Goal: Find specific page/section: Find specific page/section

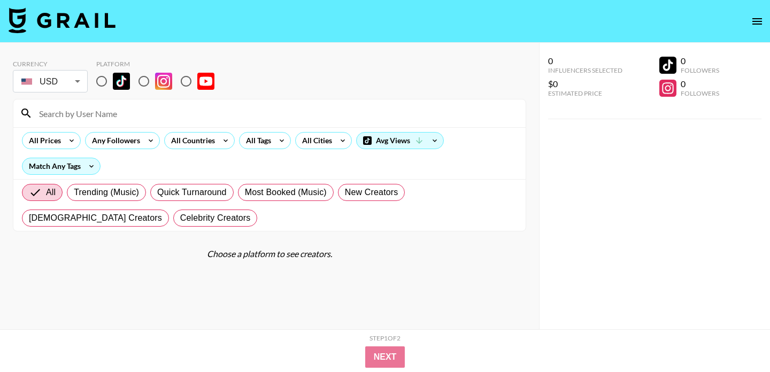
click at [108, 80] on input "radio" at bounding box center [101, 81] width 22 height 22
radio input "true"
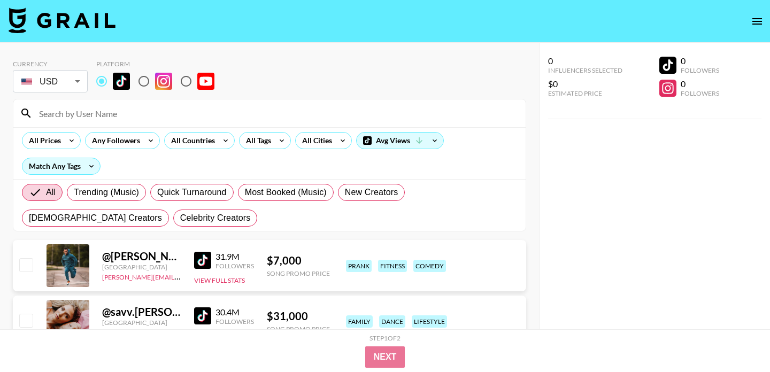
click at [118, 109] on input at bounding box center [276, 113] width 486 height 17
paste input "jnizmoo"
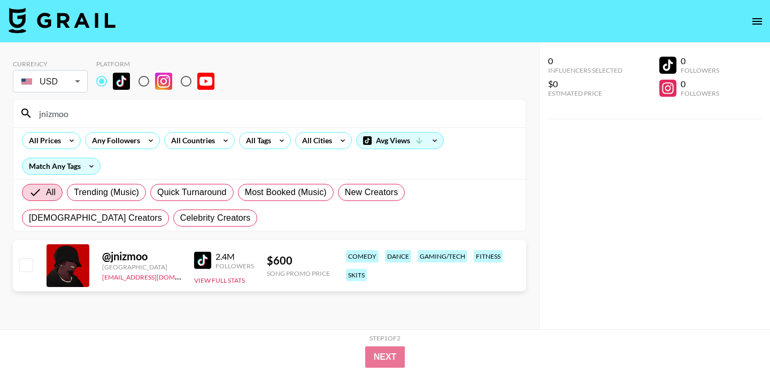
drag, startPoint x: 66, startPoint y: 117, endPoint x: 1, endPoint y: 115, distance: 65.2
click at [1, 115] on div "Currency USD USD ​ Platform jnizmoo All Prices Any Followers All Countries All …" at bounding box center [269, 207] width 539 height 329
paste input "tjwatkins01"
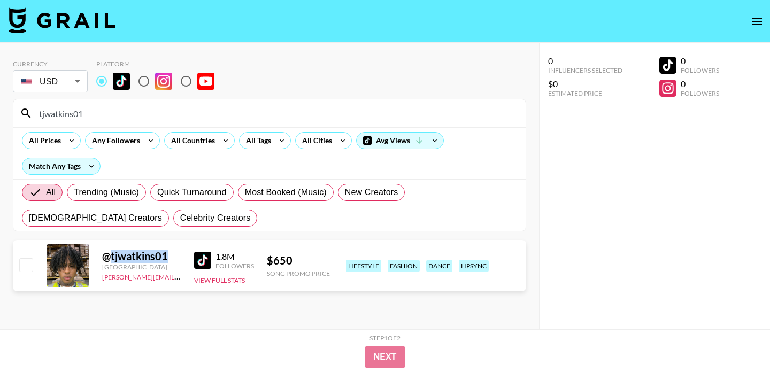
drag, startPoint x: 177, startPoint y: 257, endPoint x: 110, endPoint y: 258, distance: 67.9
click at [110, 258] on div "@ tjwatkins01" at bounding box center [141, 256] width 79 height 13
copy div "tjwatkins01"
drag, startPoint x: 109, startPoint y: 119, endPoint x: 1, endPoint y: 116, distance: 108.0
click at [1, 116] on div "Currency USD USD ​ Platform tjwatkins01 All Prices Any Followers All Countries …" at bounding box center [269, 207] width 539 height 329
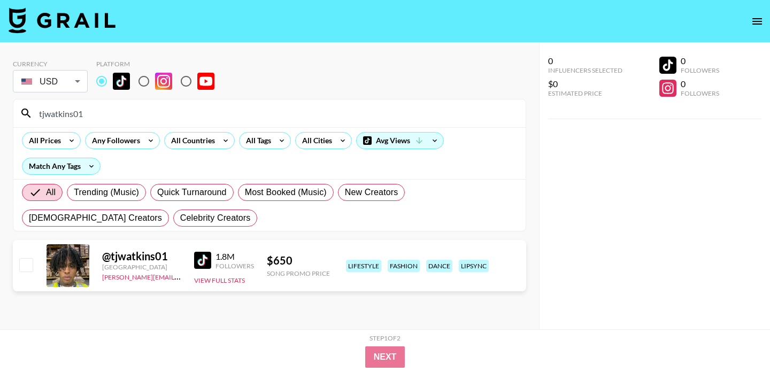
paste input "sturdydadonn"
type input "sturdydadonn"
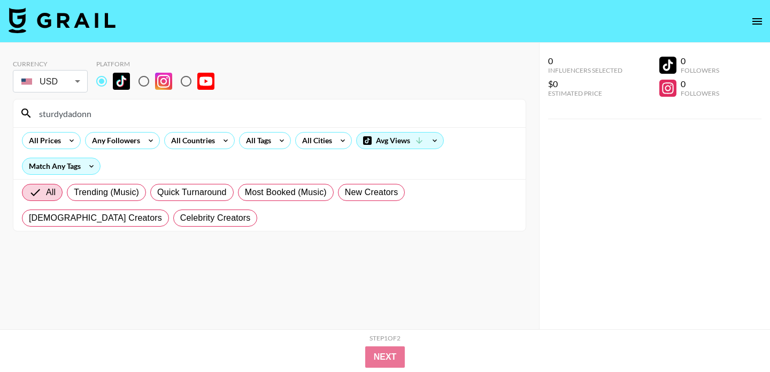
drag, startPoint x: 105, startPoint y: 113, endPoint x: 2, endPoint y: 111, distance: 103.2
click at [2, 111] on div "Currency USD USD ​ Platform sturdydadonn All Prices Any Followers All Countries…" at bounding box center [269, 207] width 539 height 329
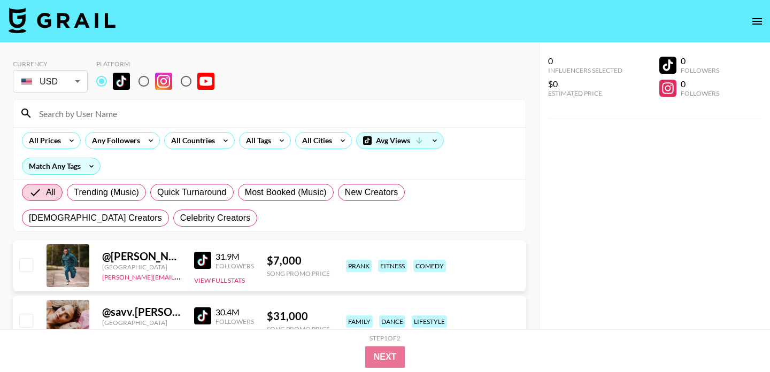
click at [99, 111] on input at bounding box center [276, 113] width 486 height 17
paste input ".iamchance"
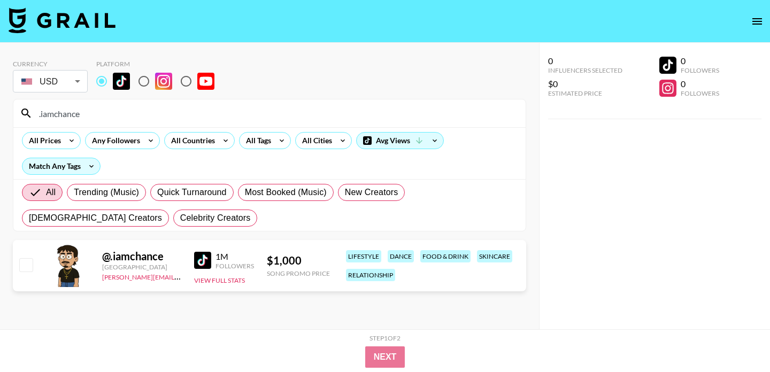
drag, startPoint x: 98, startPoint y: 117, endPoint x: 29, endPoint y: 113, distance: 69.6
click at [29, 113] on div ".iamchance" at bounding box center [269, 113] width 512 height 28
paste input "jacobworth01"
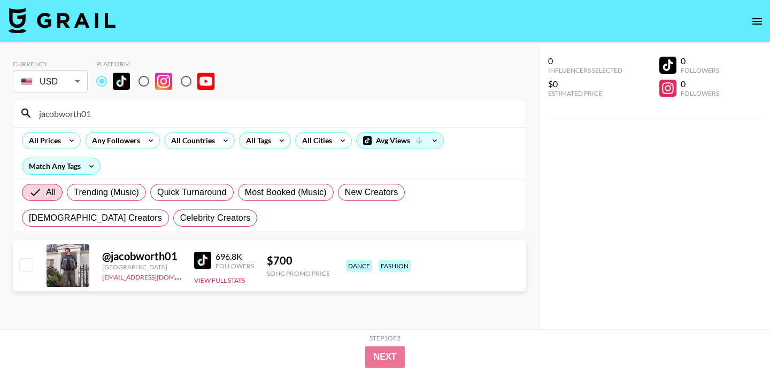
click at [204, 262] on img at bounding box center [202, 260] width 17 height 17
drag, startPoint x: 78, startPoint y: 113, endPoint x: 9, endPoint y: 110, distance: 69.0
click at [9, 110] on div "Currency USD USD ​ Platform jacobworth01 All Prices Any Followers All Countries…" at bounding box center [269, 207] width 539 height 329
paste input ".iamchance"
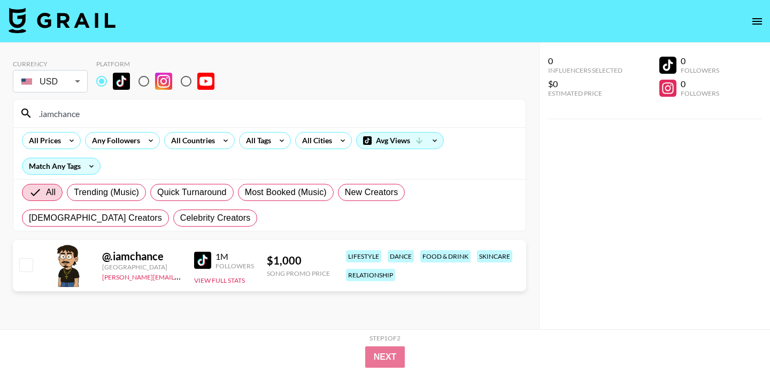
type input ".iamchance"
click at [203, 261] on img at bounding box center [202, 260] width 17 height 17
